Goal: Task Accomplishment & Management: Manage account settings

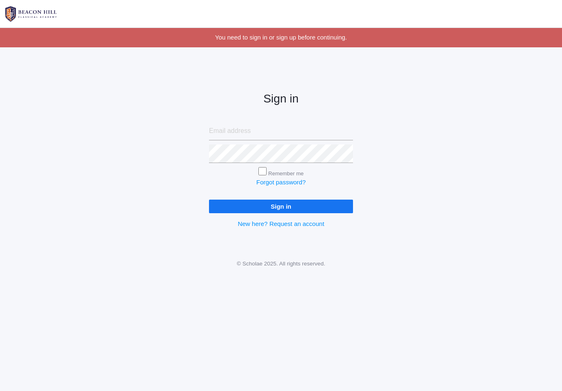
type input "D"
type input "[PERSON_NAME][EMAIL_ADDRESS][PERSON_NAME][DOMAIN_NAME]"
click at [281, 204] on input "Sign in" at bounding box center [281, 206] width 144 height 14
click at [37, 11] on img at bounding box center [31, 14] width 62 height 21
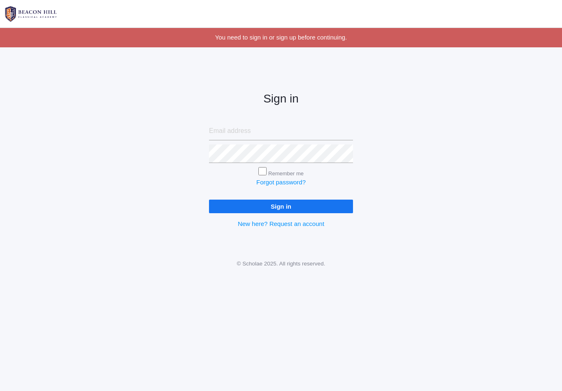
click at [435, 236] on div "Sign in Remember me Forgot password? Sign in New here? Request an account" at bounding box center [281, 154] width 562 height 192
click at [33, 14] on img at bounding box center [31, 14] width 62 height 21
click at [495, 206] on div "Sign in Remember me Forgot password? Sign in New here? Request an account" at bounding box center [281, 154] width 562 height 192
